Goal: Task Accomplishment & Management: Use online tool/utility

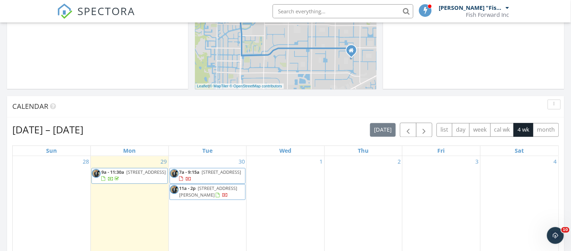
scroll to position [3, 4]
click at [208, 175] on span "14091 Heritage Landing Blvd 114, Punta Gorda 33955" at bounding box center [221, 172] width 39 height 6
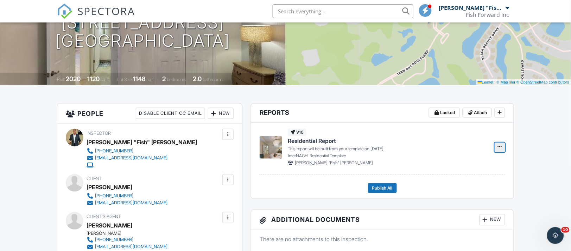
click at [498, 148] on icon at bounding box center [500, 147] width 4 height 5
click at [451, 166] on input "Build Now" at bounding box center [465, 167] width 72 height 16
click at [226, 180] on div at bounding box center [227, 180] width 7 height 7
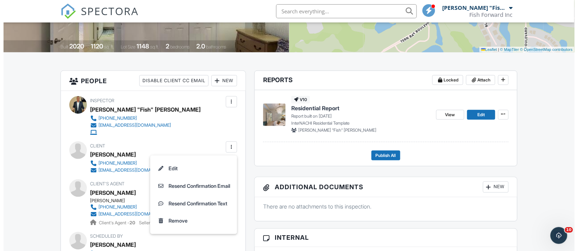
scroll to position [140, 0]
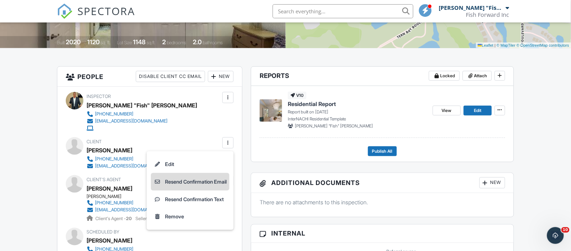
click at [188, 185] on li "Resend Confirmation Email" at bounding box center [190, 182] width 78 height 18
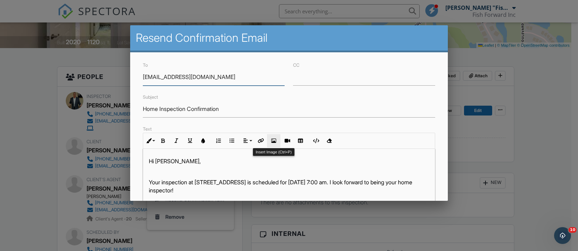
scroll to position [170, 0]
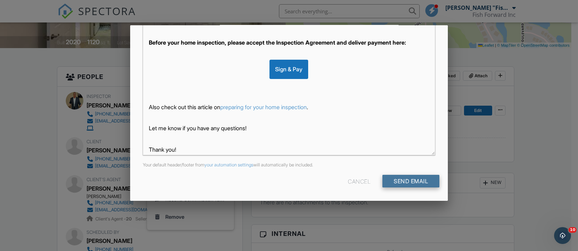
click at [407, 181] on input "Send Email" at bounding box center [410, 181] width 57 height 13
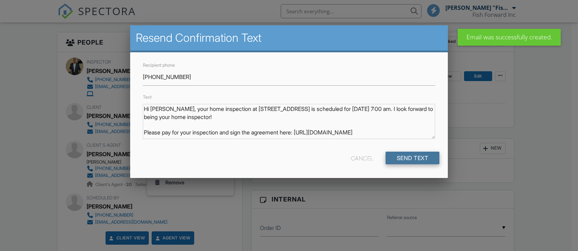
click at [403, 159] on input "Send Text" at bounding box center [412, 158] width 54 height 13
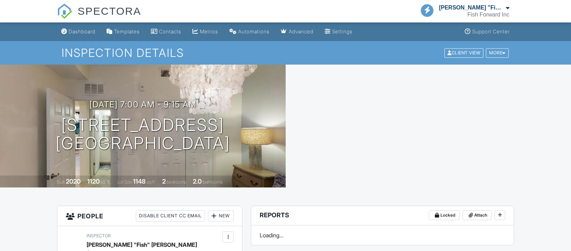
click at [82, 32] on div "Dashboard" at bounding box center [82, 31] width 27 height 6
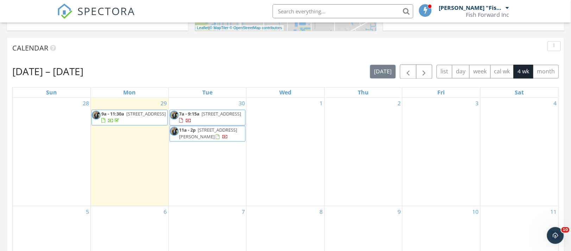
scroll to position [332, 0]
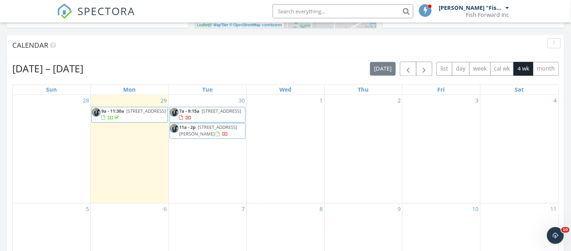
click at [210, 137] on span "2728 Providence St, Fort Myers 33916" at bounding box center [208, 130] width 58 height 13
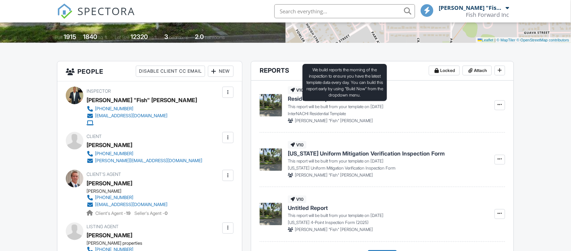
scroll to position [145, 0]
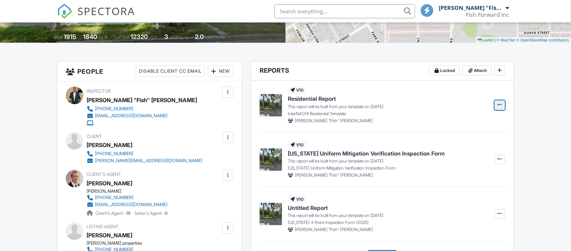
click at [499, 105] on icon at bounding box center [500, 104] width 4 height 5
click at [452, 127] on input "Build Now" at bounding box center [465, 125] width 72 height 16
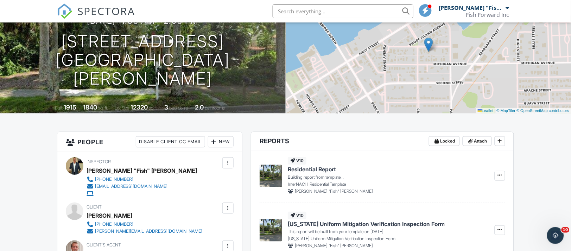
scroll to position [73, 0]
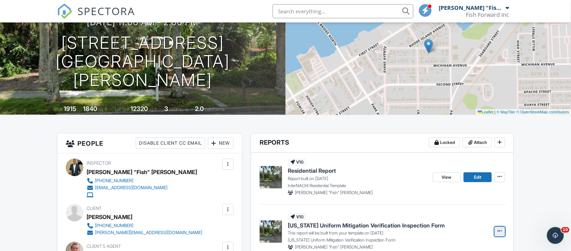
click at [501, 231] on icon at bounding box center [500, 231] width 4 height 5
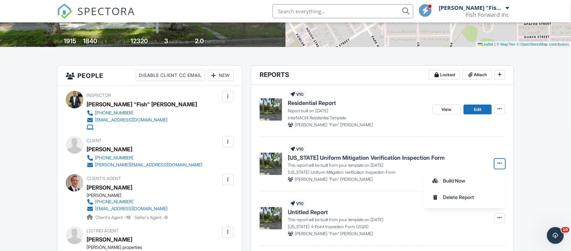
scroll to position [145, 0]
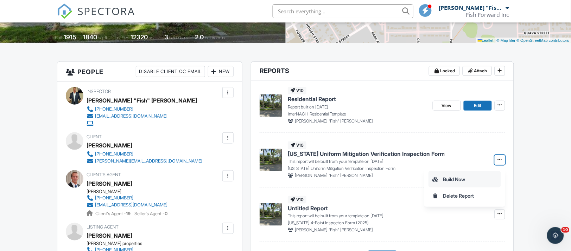
click at [445, 180] on input "Build Now" at bounding box center [465, 180] width 72 height 16
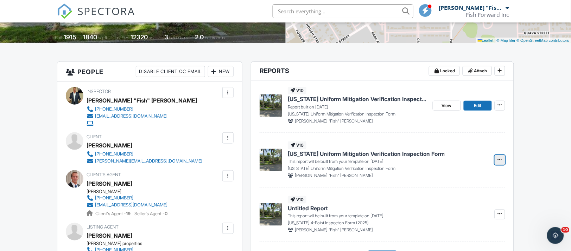
click at [498, 161] on icon at bounding box center [500, 159] width 4 height 5
click at [446, 177] on input "Build Now" at bounding box center [465, 180] width 72 height 16
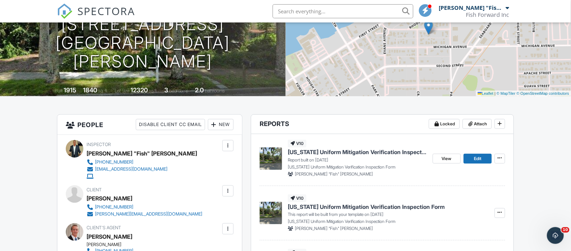
scroll to position [163, 0]
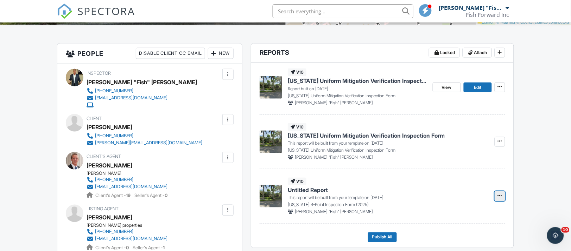
click at [498, 197] on icon at bounding box center [500, 196] width 4 height 5
click at [446, 217] on input "Build Now" at bounding box center [465, 216] width 72 height 16
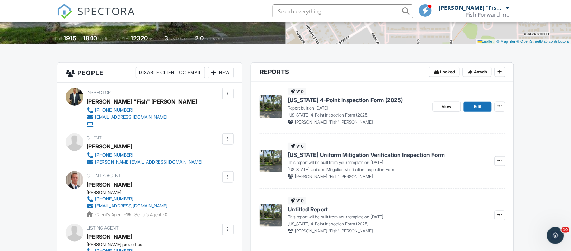
scroll to position [141, 0]
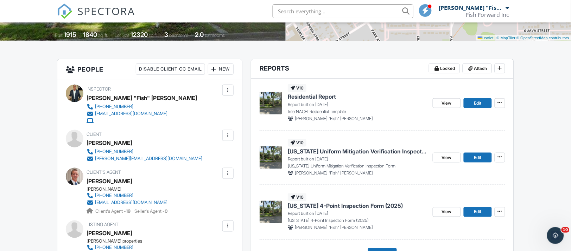
scroll to position [152, 0]
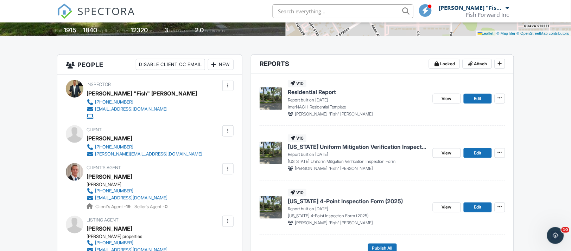
click at [321, 149] on span "[US_STATE] Uniform Mitigation Verification Inspection Form" at bounding box center [357, 147] width 139 height 8
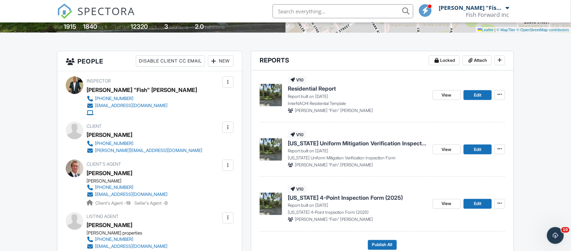
scroll to position [156, 0]
